Goal: Task Accomplishment & Management: Manage account settings

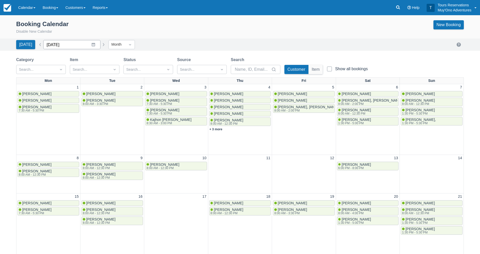
click at [67, 48] on input "September 2025" at bounding box center [71, 44] width 57 height 9
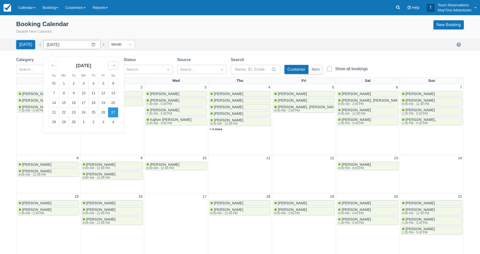
click at [113, 67] on icon "Move forward to switch to the next month." at bounding box center [113, 65] width 5 height 5
click at [81, 84] on td "1" at bounding box center [84, 84] width 10 height 10
type input "October 2025"
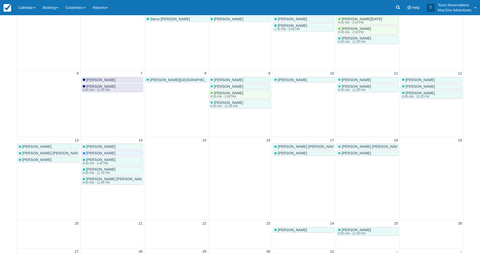
scroll to position [127, 0]
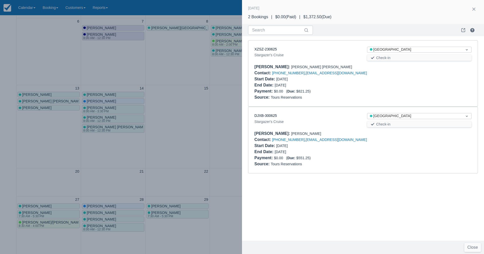
click at [218, 105] on div at bounding box center [242, 127] width 484 height 254
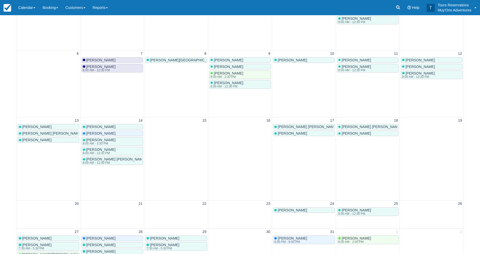
scroll to position [25, 0]
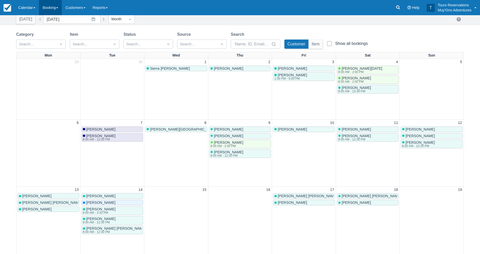
click at [59, 12] on link "Booking" at bounding box center [50, 7] width 23 height 15
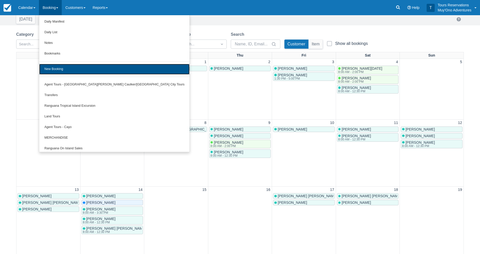
click at [68, 67] on link "New Booking" at bounding box center [114, 69] width 150 height 11
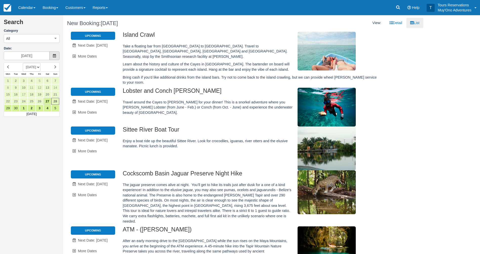
click at [54, 55] on icon at bounding box center [55, 56] width 4 height 4
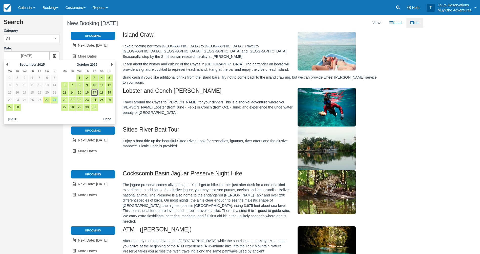
click at [94, 92] on link "17" at bounding box center [94, 92] width 7 height 7
type input "[DATE]"
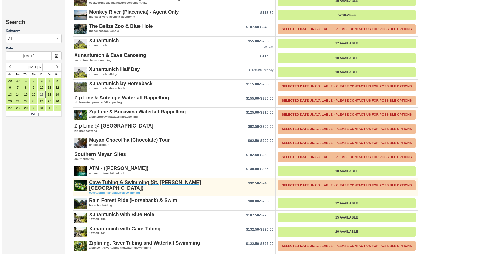
scroll to position [1049, 0]
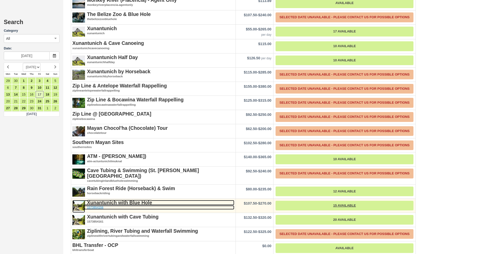
click at [134, 200] on strong "Xunantunich with Blue Hole" at bounding box center [119, 203] width 65 height 6
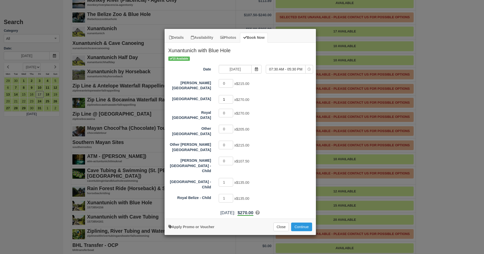
click at [230, 96] on input "1" at bounding box center [226, 99] width 15 height 9
type input "2"
click at [230, 95] on input "2" at bounding box center [226, 99] width 15 height 9
click at [233, 178] on div "1 x $135.00" at bounding box center [259, 183] width 88 height 10
type input "0"
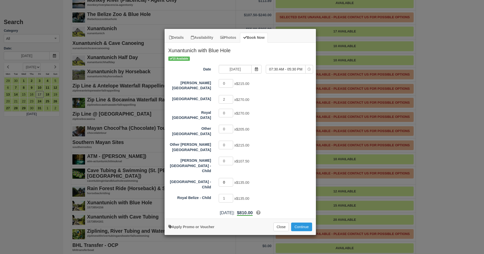
click at [230, 178] on input "0" at bounding box center [226, 182] width 15 height 9
type input "0"
click at [231, 194] on input "0" at bounding box center [226, 198] width 15 height 9
click at [303, 222] on button "Continue" at bounding box center [301, 226] width 21 height 9
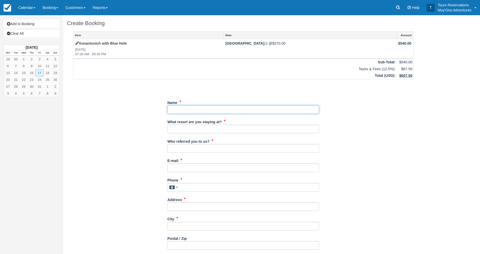
click at [203, 109] on input "Name" at bounding box center [243, 109] width 152 height 9
paste input "[PERSON_NAME]"
type input "[PERSON_NAME]"
click at [198, 131] on input "What resort are you staying at?" at bounding box center [243, 129] width 152 height 9
type input "Thatch Caye"
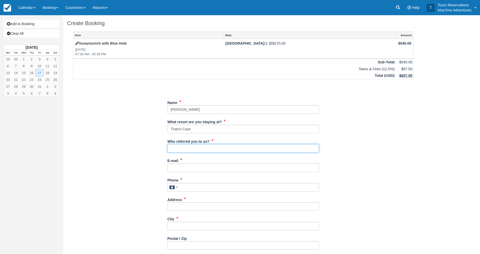
click at [190, 150] on input "Who referred you to us?" at bounding box center [243, 148] width 152 height 9
type input "[PERSON_NAME]"
type textarea "Guest requested to cancel departure date flight. This was done with maya succes…"
type input "2px"
type input "N/A"
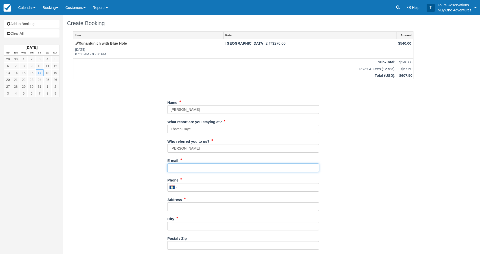
click at [193, 167] on input "E-mail" at bounding box center [243, 167] width 152 height 9
click at [196, 165] on input "E-mail" at bounding box center [243, 167] width 152 height 9
paste input "Kyle.shemesh@outlook.com"
type input "Kyle.shemesh@outlook.com"
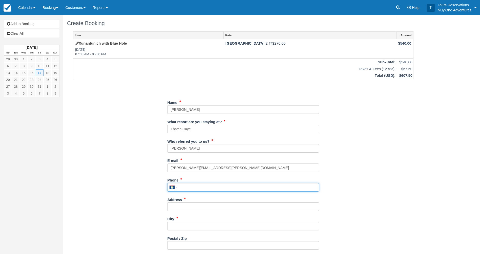
click at [224, 185] on input "Phone" at bounding box center [243, 187] width 152 height 9
paste input "5414191984"
type input "5414191984"
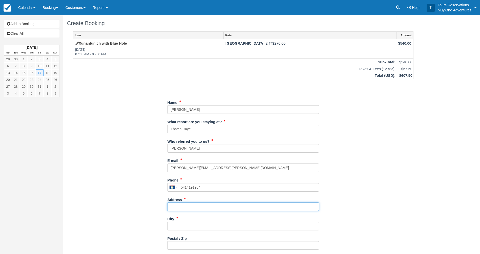
click at [195, 206] on input "Address" at bounding box center [243, 206] width 152 height 9
paste input "[STREET_ADDRESS]"
type input "[STREET_ADDRESS]"
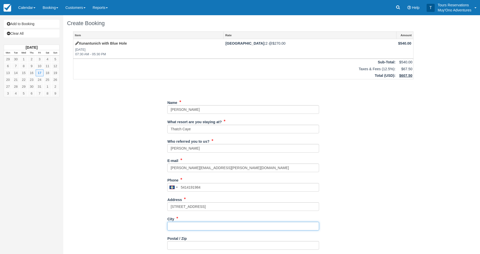
click at [213, 227] on input "City" at bounding box center [243, 226] width 152 height 9
paste input "Phoenix"
type input "Phoenix"
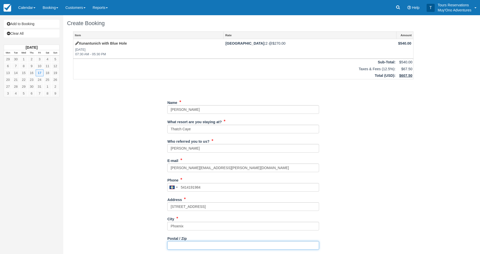
click at [209, 246] on input "Postal / Zip" at bounding box center [243, 245] width 152 height 9
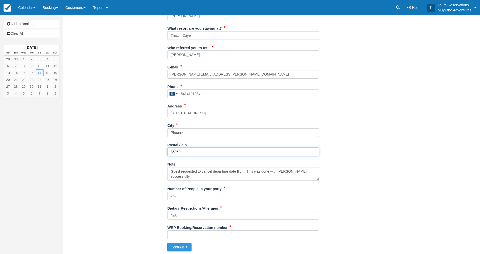
scroll to position [95, 0]
type input "85050"
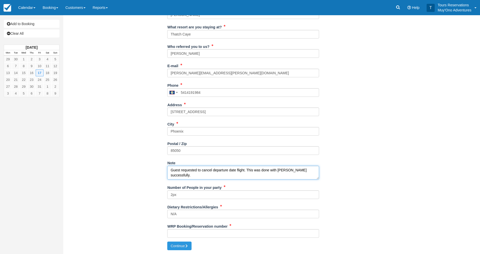
drag, startPoint x: 306, startPoint y: 172, endPoint x: 153, endPoint y: 166, distance: 153.1
click at [153, 166] on div "Item Rate Amount Xunantunich with Blue Hole Fri Oct 17, 2025 07:30 AM - 05:30 P…" at bounding box center [243, 89] width 353 height 305
type textarea "."
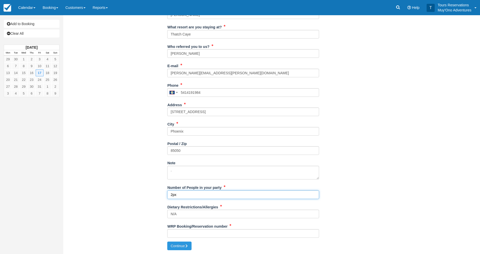
click at [175, 195] on input "2px" at bounding box center [243, 194] width 152 height 9
click at [167, 211] on div "Item Rate Amount Xunantunich with Blue Hole Fri Oct 17, 2025 07:30 AM - 05:30 P…" at bounding box center [243, 89] width 353 height 305
click at [214, 233] on input "WRP Booking/Reservation number" at bounding box center [243, 233] width 152 height 9
paste input "BB25092318792320"
type input "BB25092318792320"
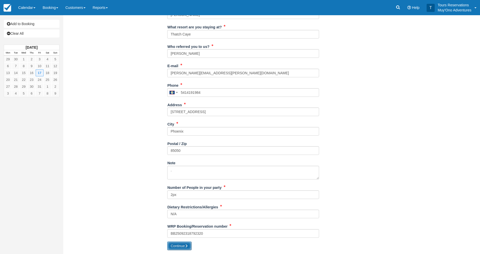
click at [187, 246] on icon "submit" at bounding box center [187, 246] width 4 height 4
type input "[PHONE_NUMBER]"
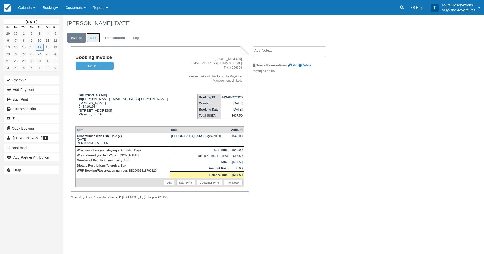
click at [95, 35] on link "Edit" at bounding box center [94, 38] width 14 height 10
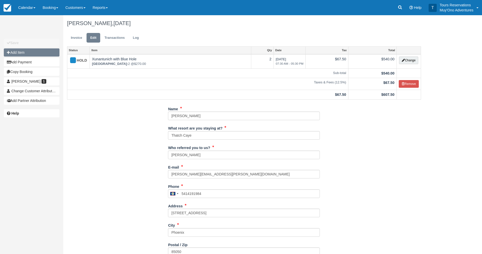
click at [32, 55] on button "Add Item" at bounding box center [32, 52] width 56 height 8
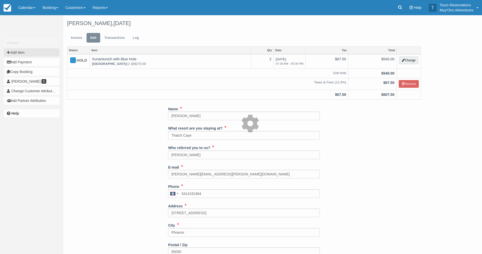
type input "0.00"
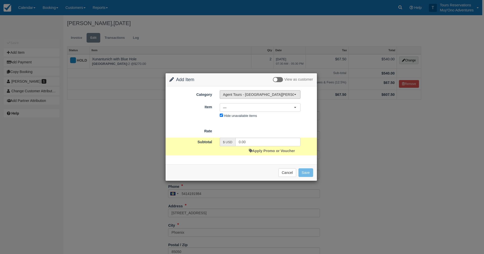
click at [251, 96] on span "Agent Tours - [GEOGRAPHIC_DATA][PERSON_NAME] Caulker/[GEOGRAPHIC_DATA] City Tou…" at bounding box center [258, 94] width 71 height 5
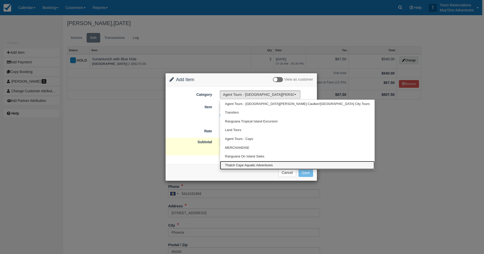
click at [246, 163] on span "Thatch Caye Aquatic Adventures" at bounding box center [249, 165] width 48 height 5
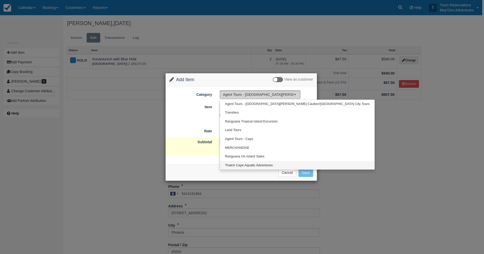
select select "64"
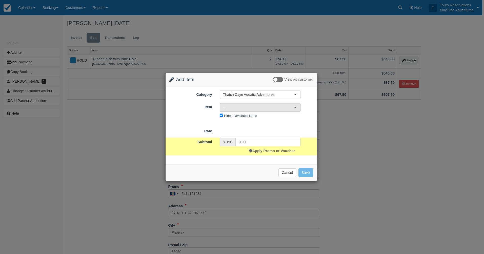
click at [243, 106] on span "—" at bounding box center [258, 107] width 71 height 5
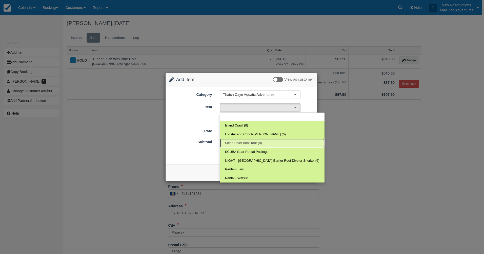
click at [244, 143] on span "Sittee River Boat Tour (8)" at bounding box center [243, 143] width 37 height 5
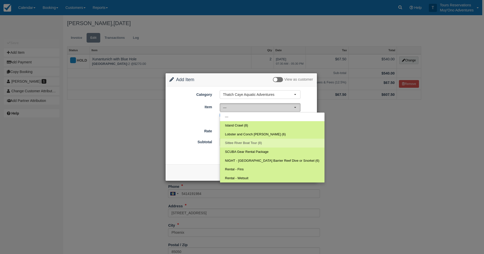
select select "307"
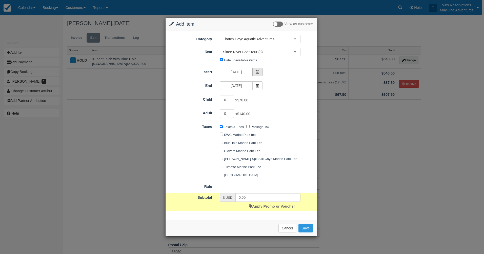
click at [255, 68] on span at bounding box center [257, 72] width 10 height 9
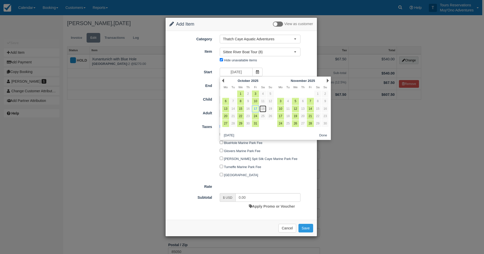
click at [262, 108] on link "18" at bounding box center [263, 108] width 7 height 7
type input "[DATE]"
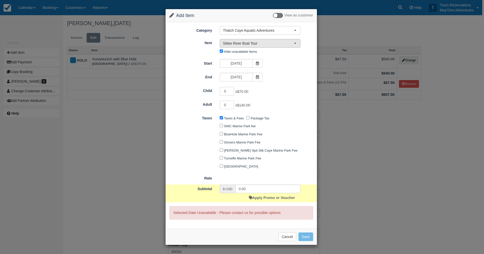
click at [255, 47] on button "Sittee River Boat Tour" at bounding box center [260, 43] width 81 height 9
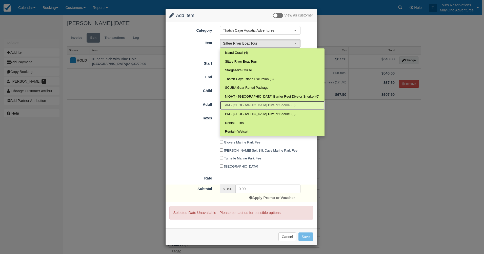
click at [253, 104] on span "AM - [GEOGRAPHIC_DATA] Dive or Snorkel (8)" at bounding box center [260, 105] width 70 height 5
select select "294"
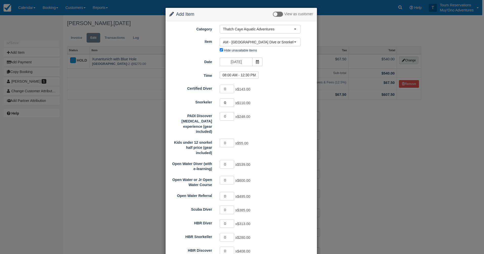
click at [230, 100] on input "0" at bounding box center [227, 102] width 15 height 9
click at [231, 100] on input "0" at bounding box center [227, 102] width 15 height 9
click at [231, 101] on input "1" at bounding box center [227, 102] width 15 height 9
type input "2"
click at [231, 101] on input "2" at bounding box center [227, 102] width 15 height 9
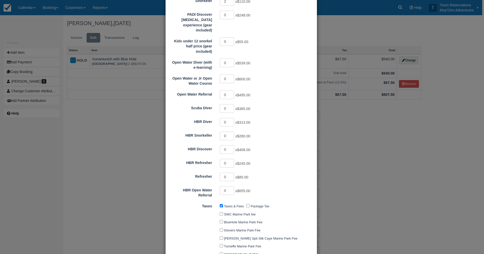
type input "220.00"
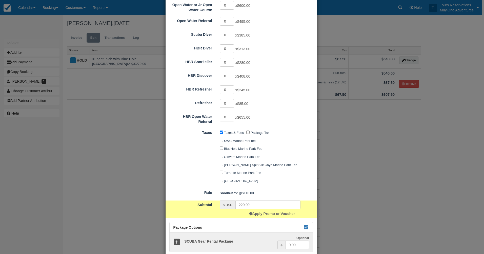
scroll to position [219, 0]
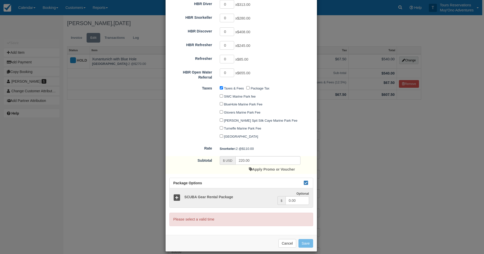
click at [294, 125] on div "Taxes & Fees Package Tax SWC Marine Park fee BlueHole Marine Park Fee Glovers M…" at bounding box center [260, 112] width 88 height 56
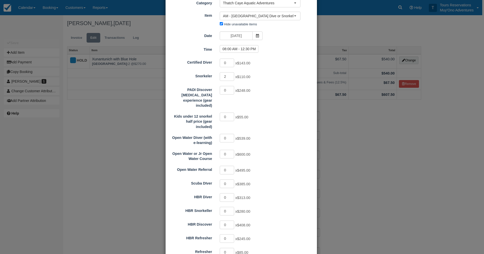
scroll to position [0, 0]
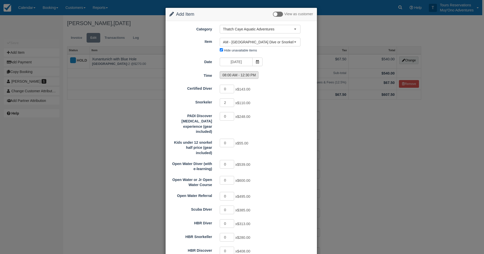
click at [243, 74] on label "08:00 AM - 12:30 PM" at bounding box center [239, 75] width 39 height 8
radio input "true"
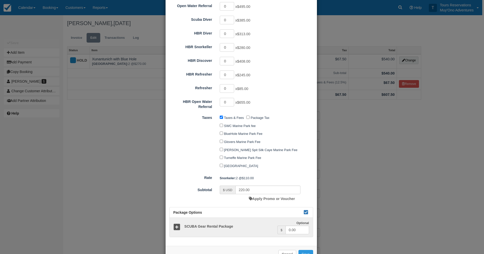
scroll to position [201, 0]
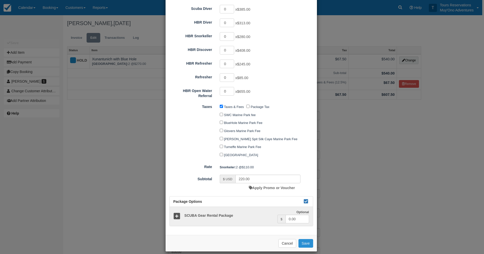
click at [302, 240] on button "Save" at bounding box center [306, 243] width 15 height 9
checkbox input "false"
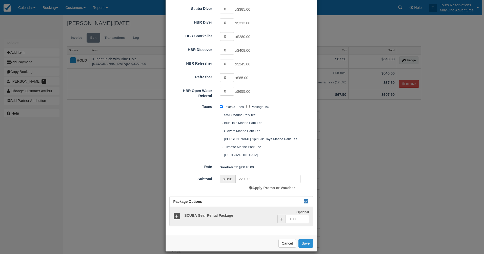
checkbox input "false"
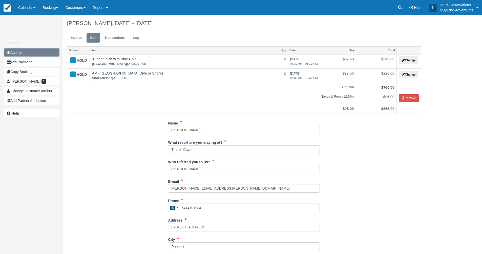
click at [43, 50] on button "Add Item" at bounding box center [32, 52] width 56 height 8
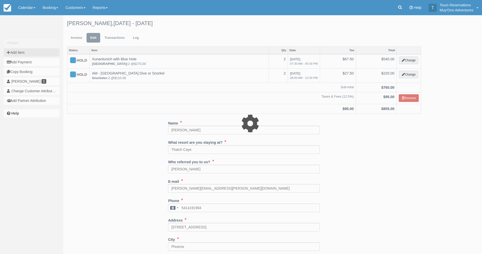
type input "0.00"
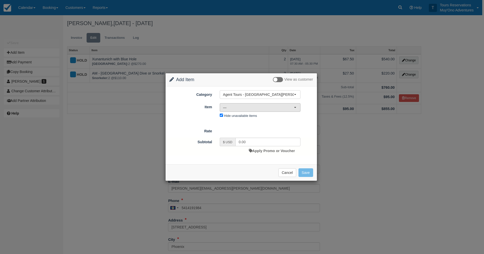
click at [269, 105] on span "—" at bounding box center [258, 107] width 71 height 5
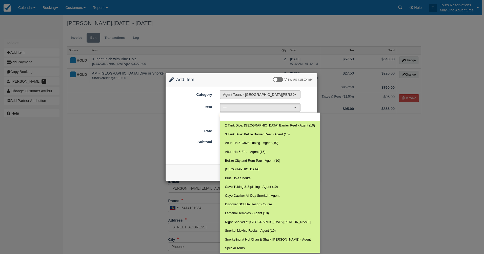
click at [269, 96] on span "Agent Tours - [GEOGRAPHIC_DATA][PERSON_NAME] Caulker/[GEOGRAPHIC_DATA] City Tou…" at bounding box center [258, 94] width 71 height 5
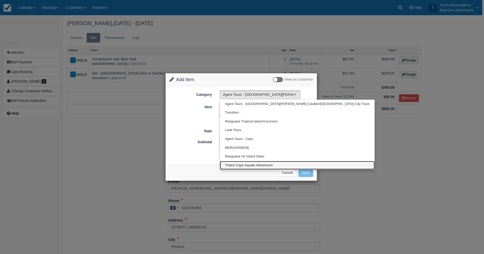
click at [263, 163] on span "Thatch Caye Aquatic Adventures" at bounding box center [249, 165] width 48 height 5
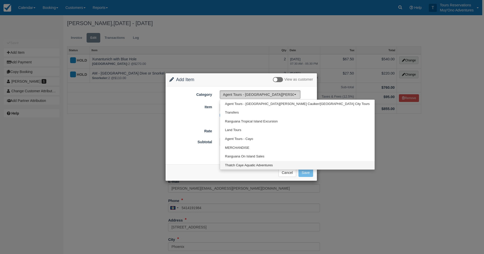
select select "64"
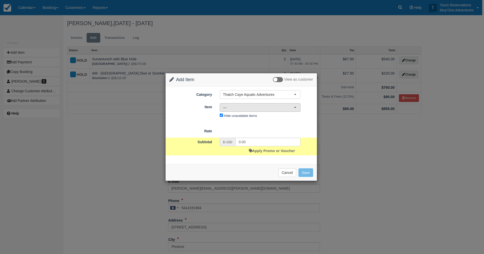
click at [257, 110] on span "—" at bounding box center [258, 107] width 71 height 5
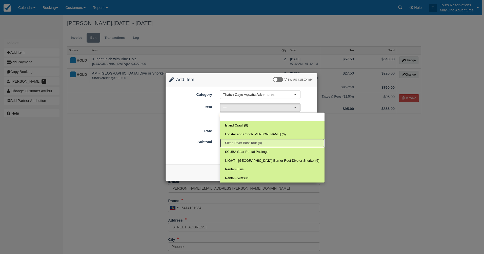
click at [250, 143] on span "Sittee River Boat Tour (8)" at bounding box center [243, 143] width 37 height 5
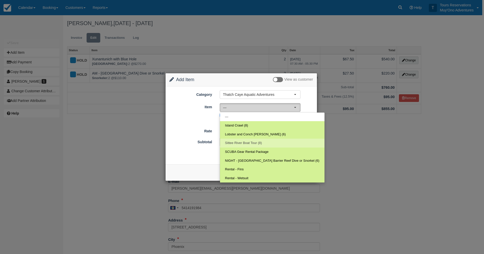
select select "307"
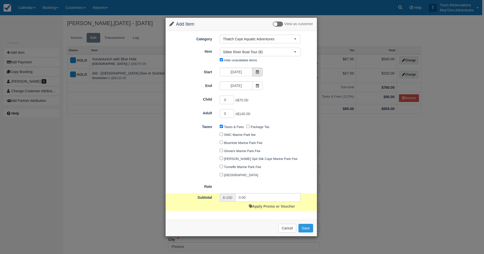
click at [256, 71] on icon at bounding box center [258, 72] width 4 height 4
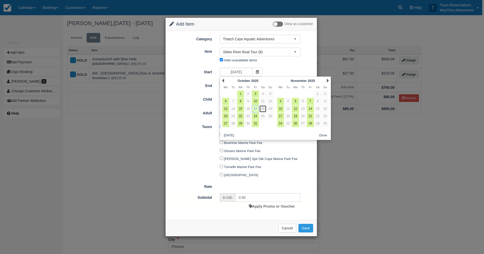
click at [261, 108] on link "18" at bounding box center [263, 108] width 7 height 7
type input "10/18/25"
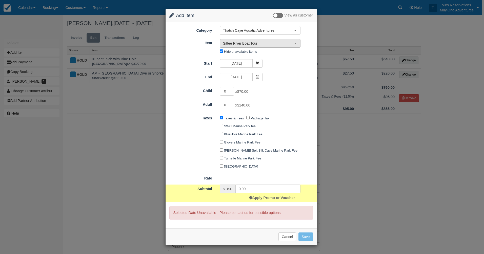
click at [261, 44] on span "Sittee River Boat Tour" at bounding box center [258, 43] width 71 height 5
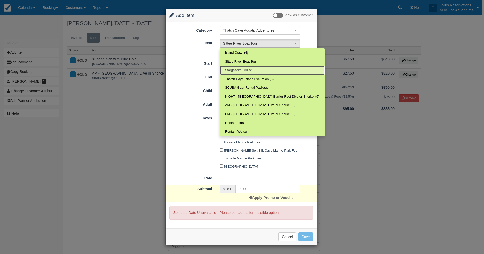
click at [252, 68] on link "Stargazer's Cruise" at bounding box center [272, 70] width 105 height 9
select select "308"
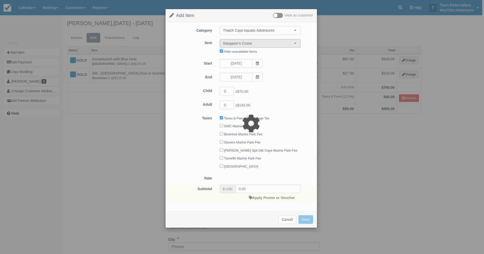
type input "270.00"
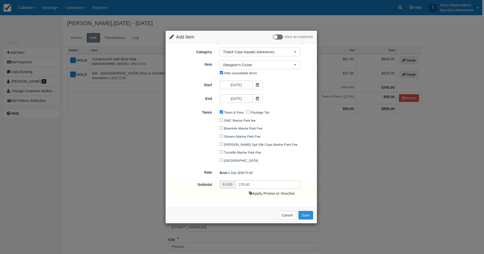
click at [309, 217] on button "Save" at bounding box center [306, 215] width 15 height 9
checkbox input "false"
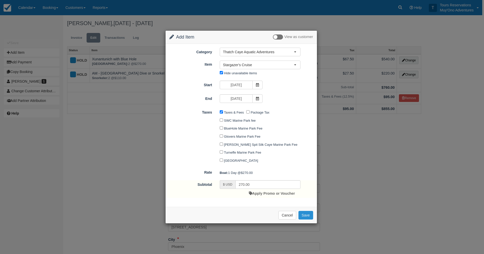
checkbox input "false"
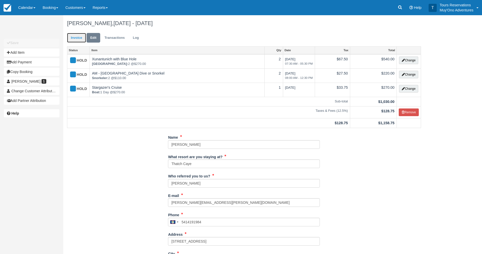
click at [75, 39] on link "Invoice" at bounding box center [76, 38] width 19 height 10
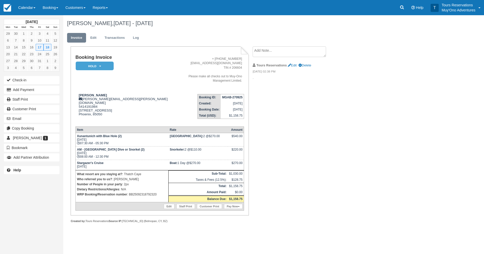
click at [232, 95] on strong "MGAB-270925" at bounding box center [232, 97] width 21 height 4
copy tbody "MGAB-270925"
click at [227, 95] on strong "MGAB-270925" at bounding box center [232, 97] width 21 height 4
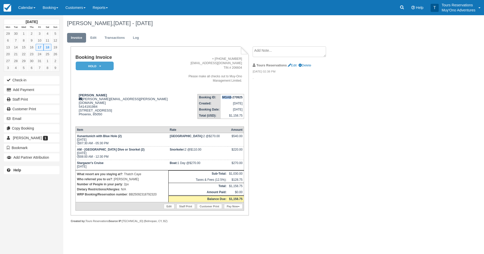
click at [227, 95] on strong "MGAB-270925" at bounding box center [232, 97] width 21 height 4
click at [173, 73] on address "+ 501-670-6958 adventures@muy-ono.com TIN # 206604 Please make all checks out t…" at bounding box center [207, 70] width 69 height 26
click at [102, 66] on em "HOLD" at bounding box center [95, 66] width 38 height 9
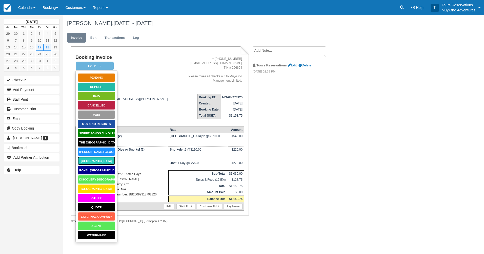
click at [94, 161] on link "[GEOGRAPHIC_DATA]" at bounding box center [96, 160] width 38 height 9
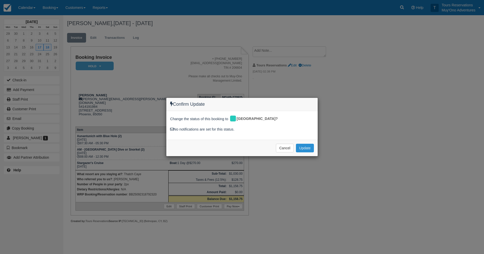
click at [309, 150] on button "Update" at bounding box center [305, 148] width 18 height 9
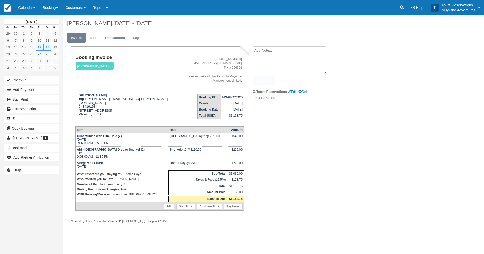
click at [288, 52] on textarea at bounding box center [289, 60] width 73 height 28
paste textarea "BB25092318792320"
click at [277, 52] on textarea "Paid in webrezBB25092318792320" at bounding box center [289, 60] width 73 height 28
click at [321, 49] on textarea "Paid in webrez BB25092318792320" at bounding box center [289, 60] width 73 height 28
type textarea "Paid in webrez BB25092318792320. Eduar Burns"
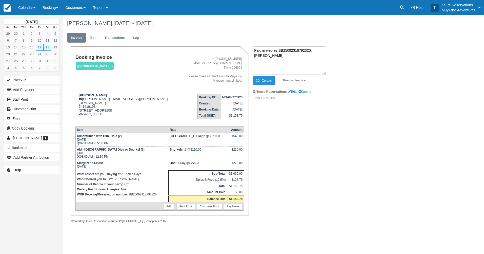
click at [265, 81] on button "Create" at bounding box center [264, 80] width 23 height 9
click at [403, 12] on link at bounding box center [402, 7] width 12 height 15
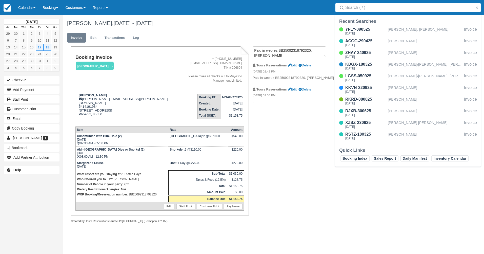
click at [361, 11] on input "Search" at bounding box center [409, 7] width 128 height 9
type input "ACGG-290425"
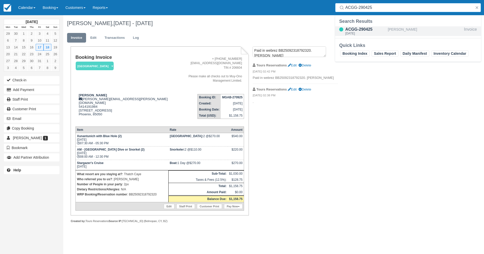
click at [375, 27] on div "ACGG-290425" at bounding box center [365, 29] width 41 height 6
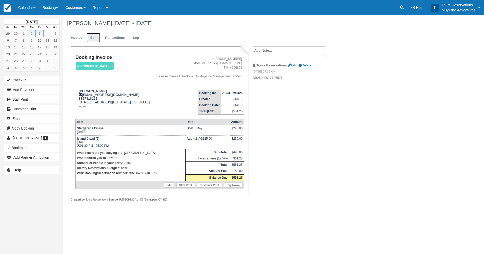
click at [94, 36] on link "Edit" at bounding box center [94, 38] width 14 height 10
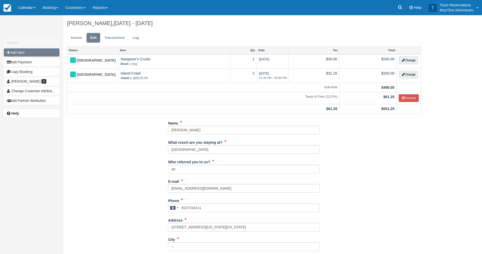
click at [48, 51] on button "Add Item" at bounding box center [32, 52] width 56 height 8
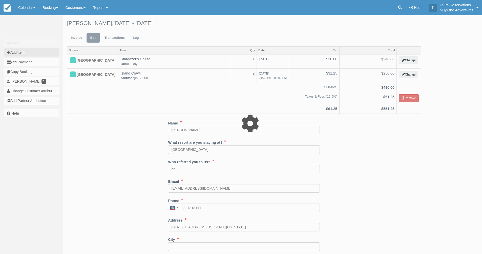
type input "0.00"
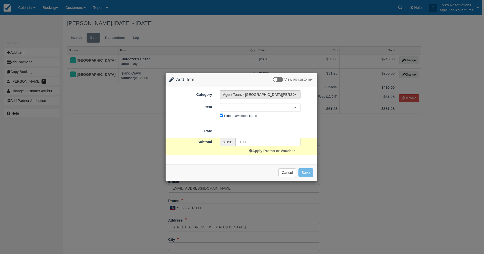
click at [254, 91] on button "Agent Tours - [GEOGRAPHIC_DATA][PERSON_NAME] Caulker/[GEOGRAPHIC_DATA] City Tou…" at bounding box center [260, 94] width 81 height 9
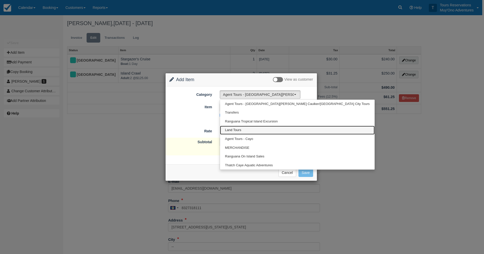
click at [246, 128] on link "Land Tours" at bounding box center [297, 130] width 155 height 9
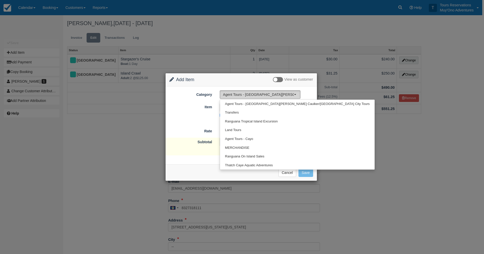
select select "15"
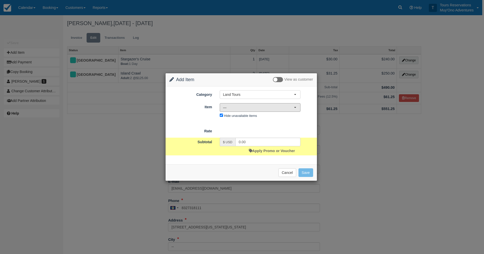
click at [248, 108] on span "—" at bounding box center [258, 107] width 71 height 5
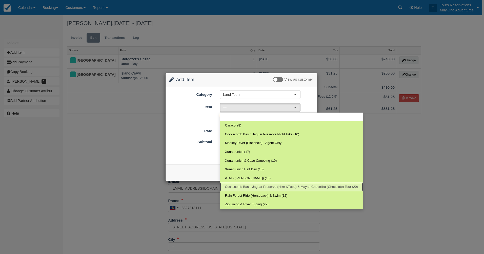
click at [257, 185] on span "Cockscomb Basin Jaguar Preserve (Hike &Tube) & Mayan Chocol'ha (Chocolate) Tour…" at bounding box center [291, 186] width 133 height 5
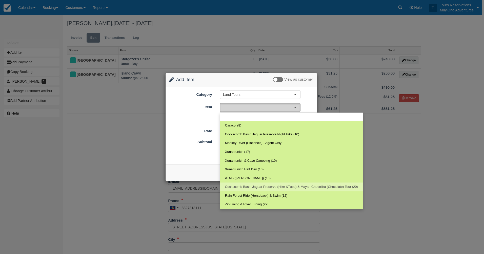
select select "36"
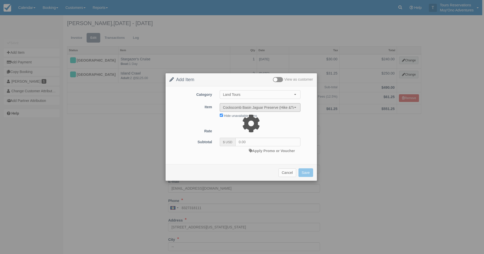
type input "225.00"
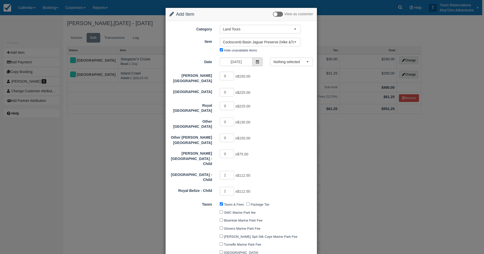
click at [256, 62] on icon at bounding box center [258, 62] width 4 height 4
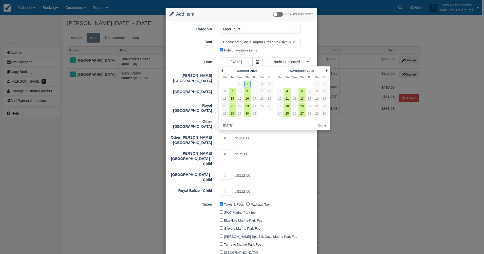
click at [267, 59] on div "Time Selector Nothing selected 08:00 AM - 03:30 PM Nothing selected 08:00 AM - …" at bounding box center [291, 61] width 50 height 9
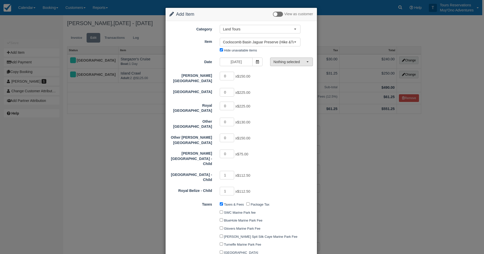
click at [282, 61] on span "Nothing selected" at bounding box center [289, 61] width 33 height 5
click at [288, 70] on span "08:00 AM - 03:30 PM" at bounding box center [290, 71] width 31 height 5
select select "0"
click at [231, 88] on input "1" at bounding box center [227, 92] width 15 height 9
type input "2"
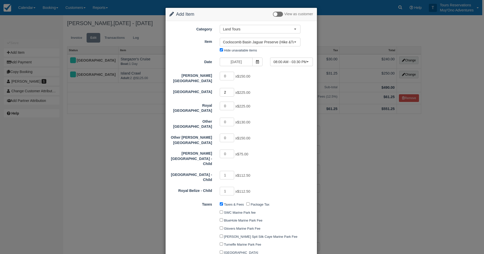
click at [231, 88] on input "2" at bounding box center [227, 92] width 15 height 9
type input "675.00"
type input "0"
click at [230, 171] on input "0" at bounding box center [227, 175] width 15 height 9
type input "562.50"
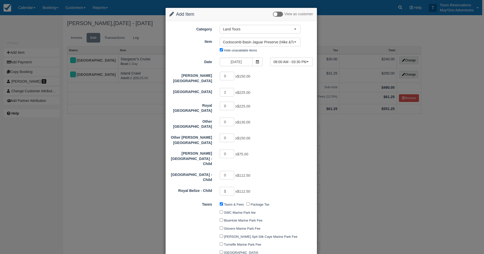
click at [231, 187] on input "1" at bounding box center [227, 191] width 15 height 9
type input "0"
click at [231, 187] on input "0" at bounding box center [227, 191] width 15 height 9
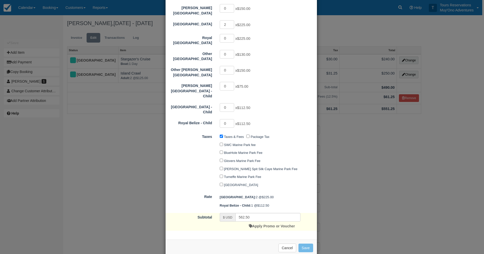
type input "450.00"
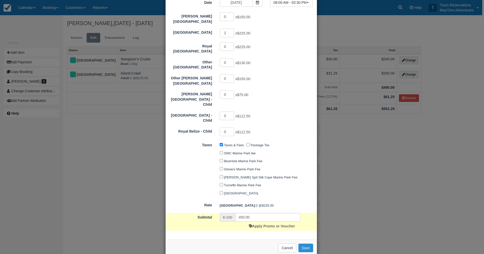
click at [304, 243] on button "Save" at bounding box center [306, 247] width 15 height 9
checkbox input "false"
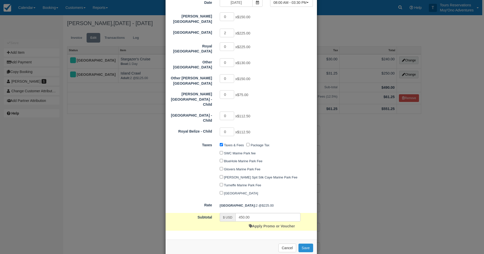
checkbox input "false"
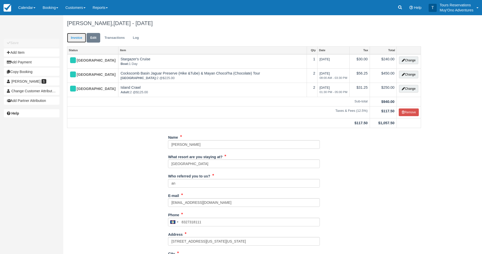
drag, startPoint x: 77, startPoint y: 38, endPoint x: 82, endPoint y: 39, distance: 4.9
click at [77, 38] on link "Invoice" at bounding box center [76, 38] width 19 height 10
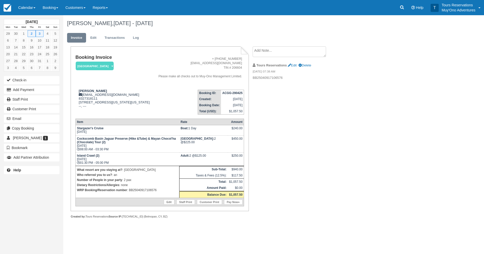
click at [231, 95] on strong "ACGG-290425" at bounding box center [232, 93] width 20 height 4
copy tbody "ACGG-290425"
